Goal: Task Accomplishment & Management: Use online tool/utility

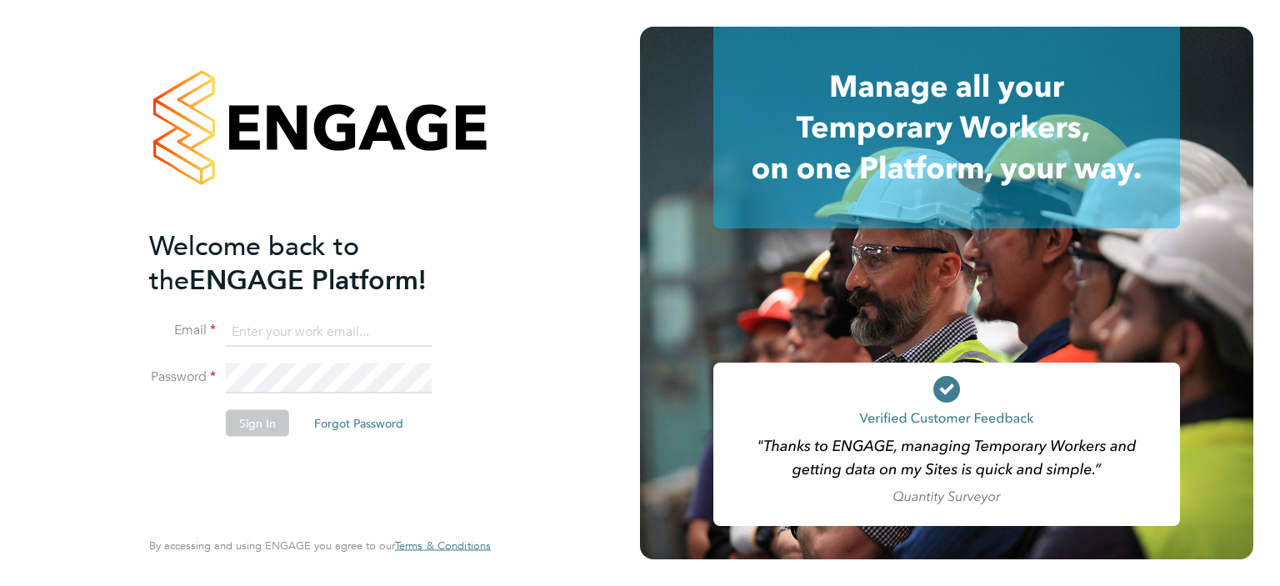
type input "terry.smith@hmsworks.co.uk"
click at [265, 409] on li "Sign In Forgot Password" at bounding box center [311, 430] width 325 height 43
click at [268, 412] on button "Sign In" at bounding box center [257, 422] width 63 height 27
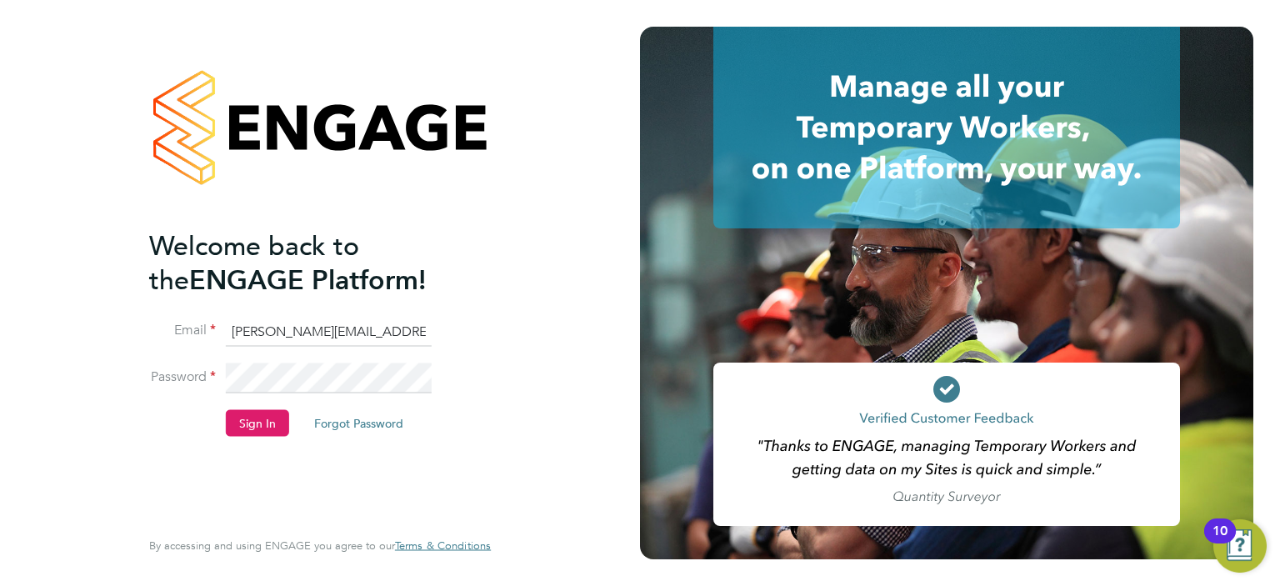
click at [272, 423] on button "Sign In" at bounding box center [257, 422] width 63 height 27
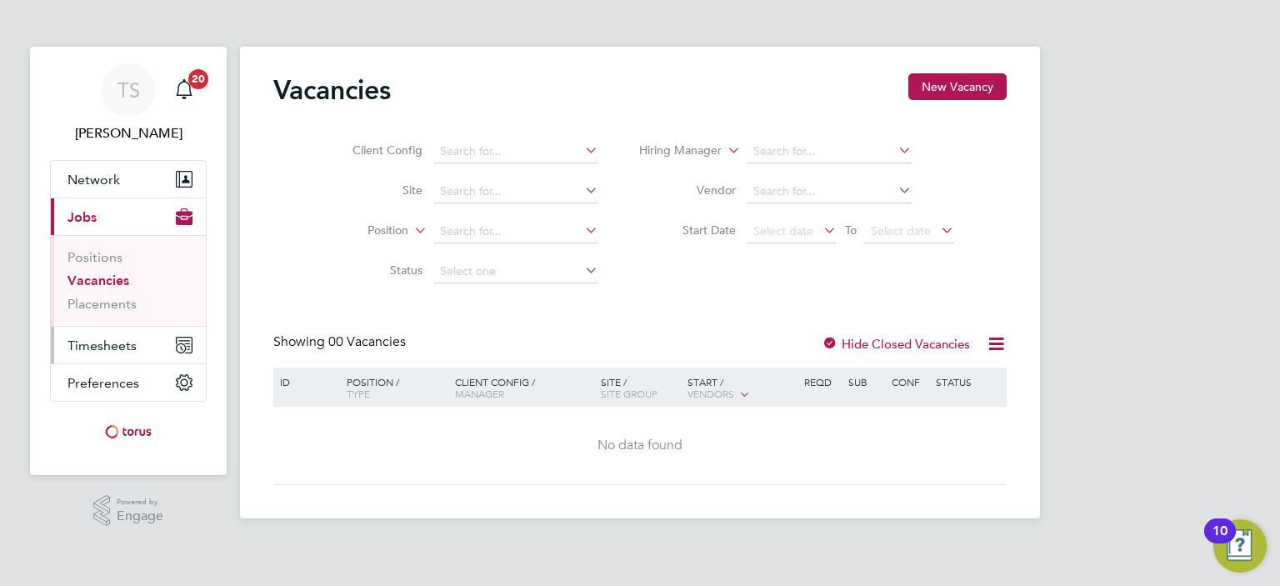
click at [114, 356] on button "Timesheets" at bounding box center [128, 345] width 155 height 37
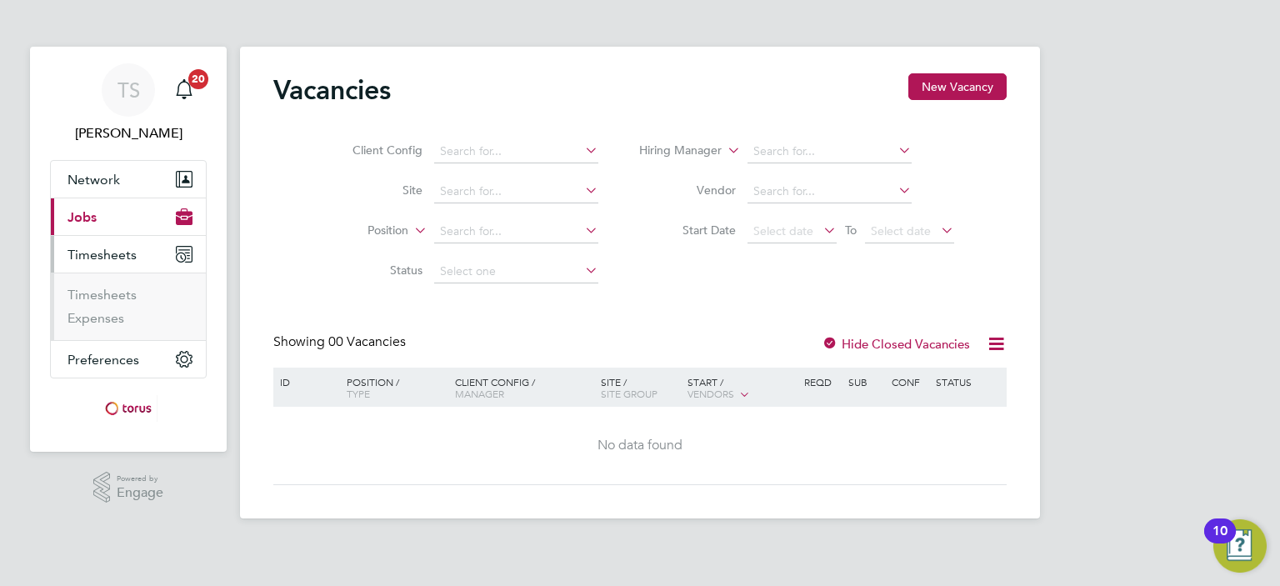
click at [113, 304] on li "Timesheets" at bounding box center [130, 298] width 125 height 23
click at [123, 297] on link "Timesheets" at bounding box center [102, 295] width 69 height 16
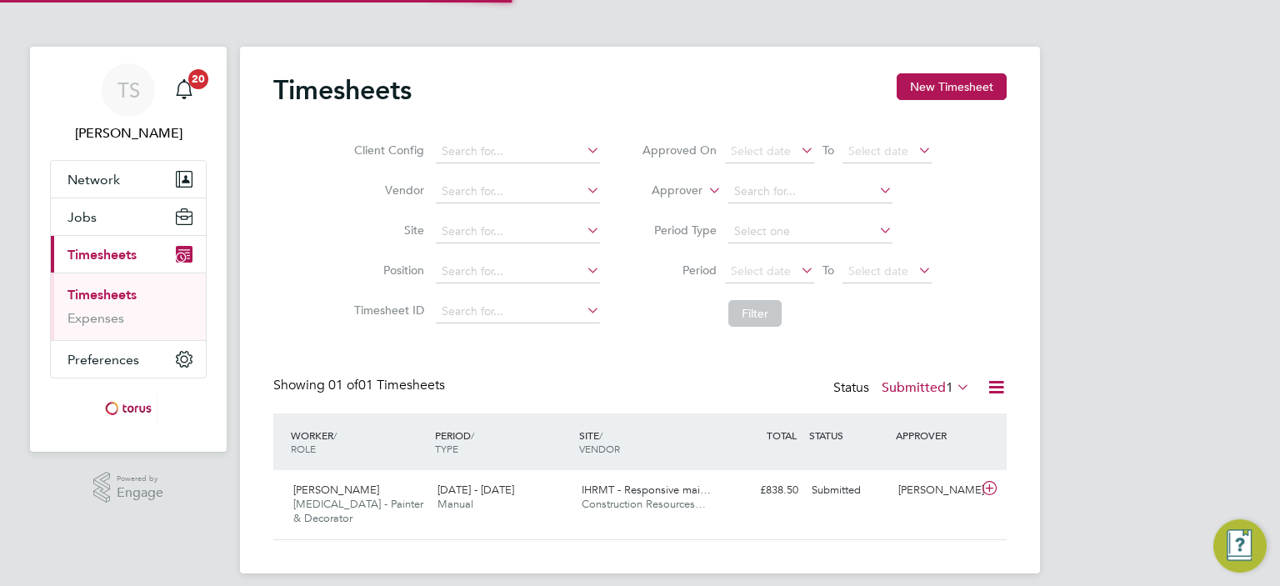
scroll to position [42, 145]
click at [540, 506] on div "[DATE] - [DATE] Manual" at bounding box center [503, 498] width 144 height 42
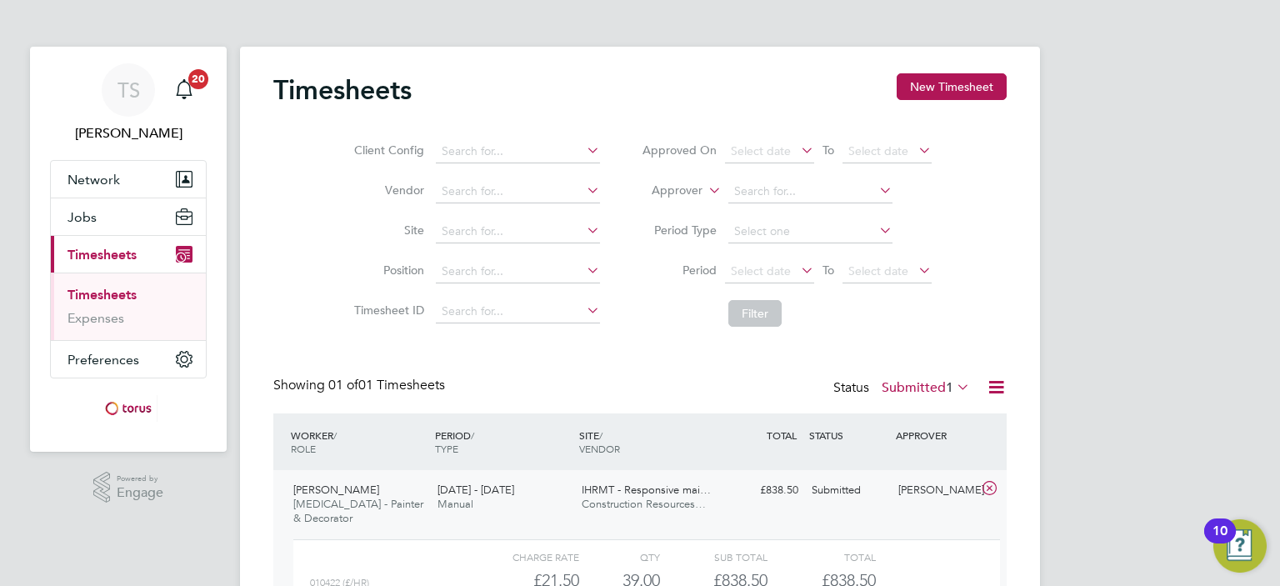
scroll to position [152, 0]
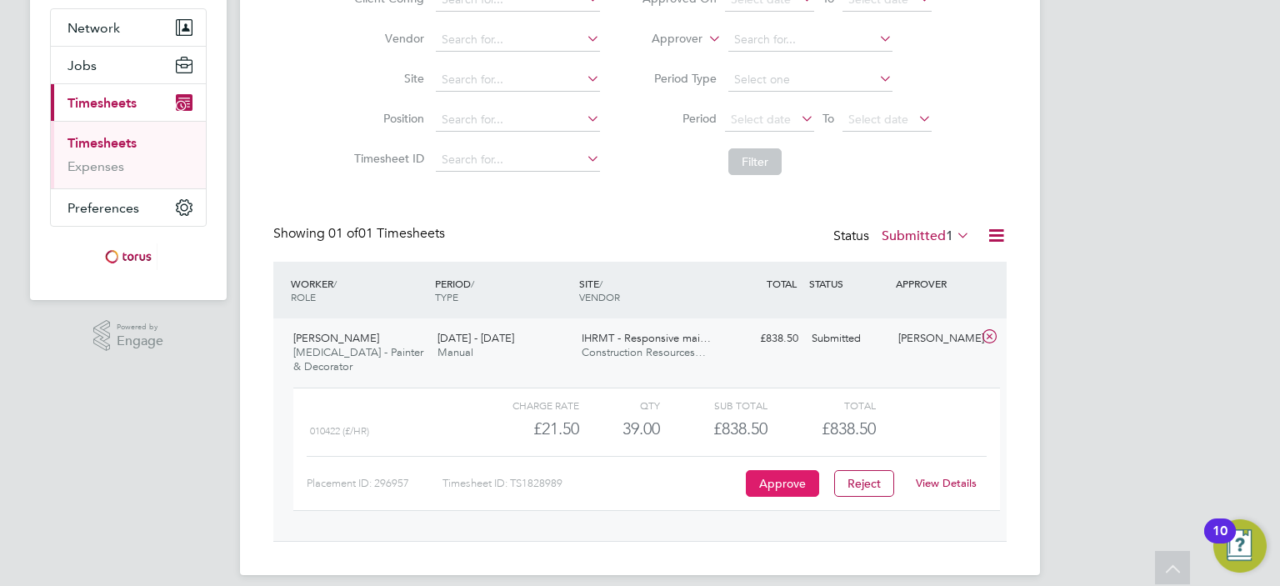
click at [787, 471] on button "Approve" at bounding box center [782, 483] width 73 height 27
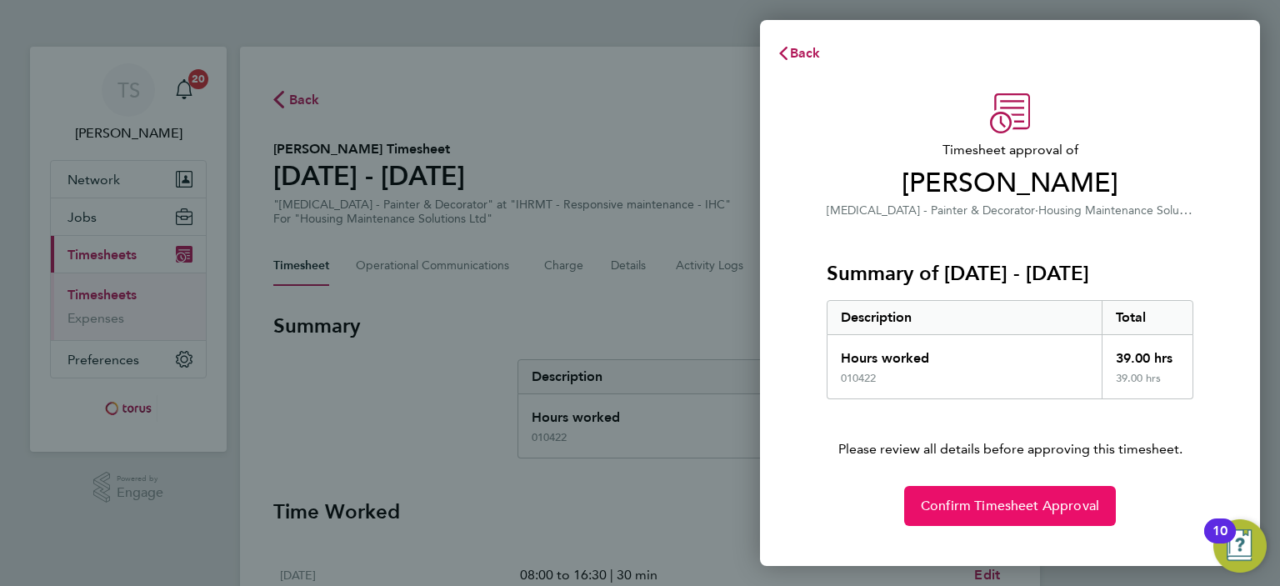
click at [938, 499] on span "Confirm Timesheet Approval" at bounding box center [1010, 506] width 178 height 17
